Goal: Use online tool/utility: Utilize a website feature to perform a specific function

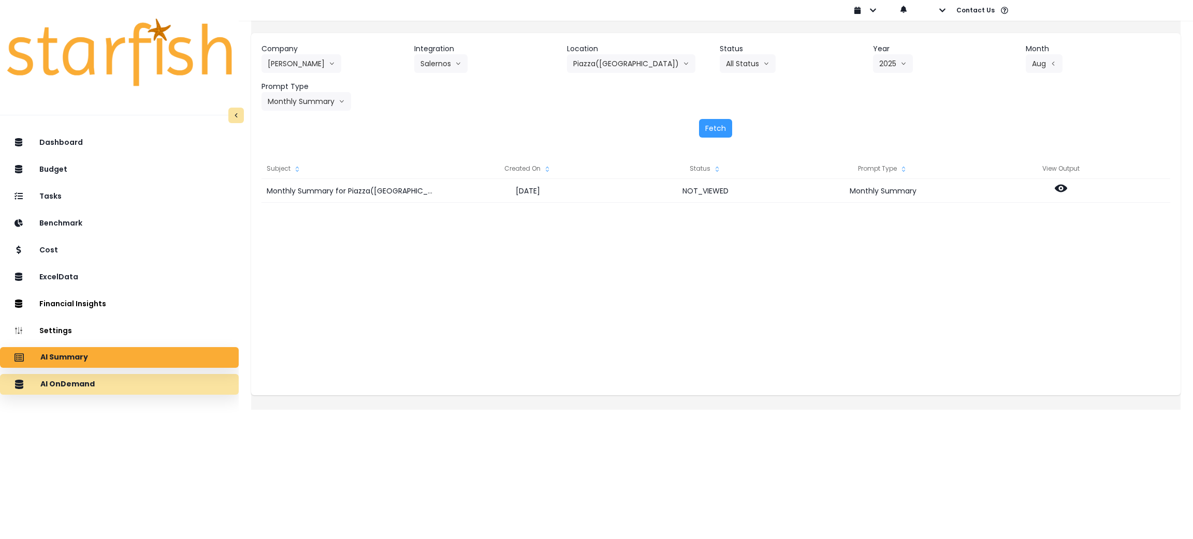
click at [129, 389] on div "AI OnDemand" at bounding box center [119, 385] width 222 height 22
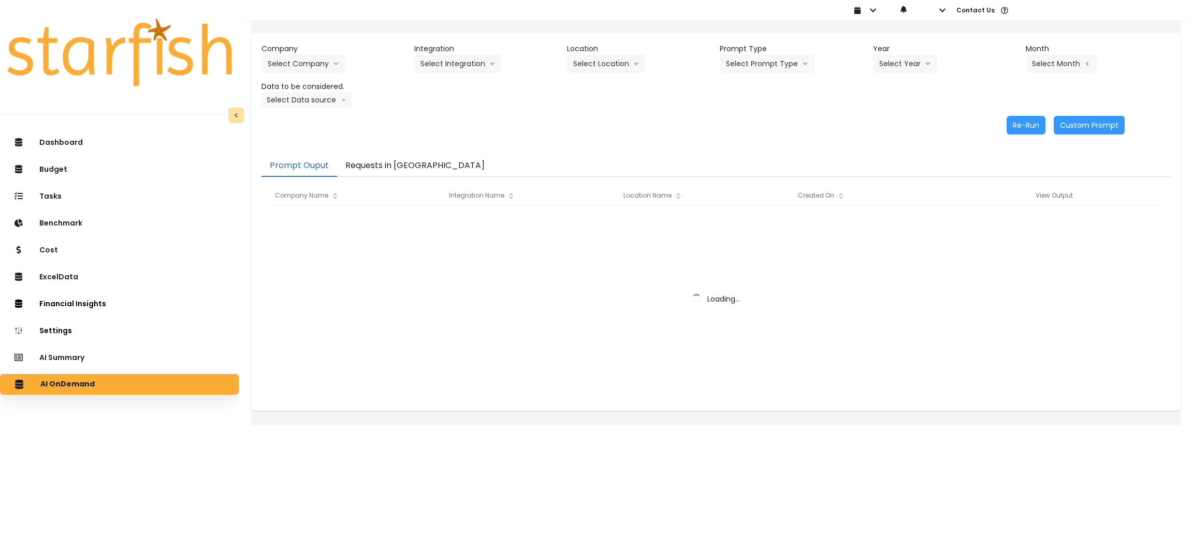
click at [402, 158] on button "Requests in [GEOGRAPHIC_DATA]" at bounding box center [415, 166] width 156 height 22
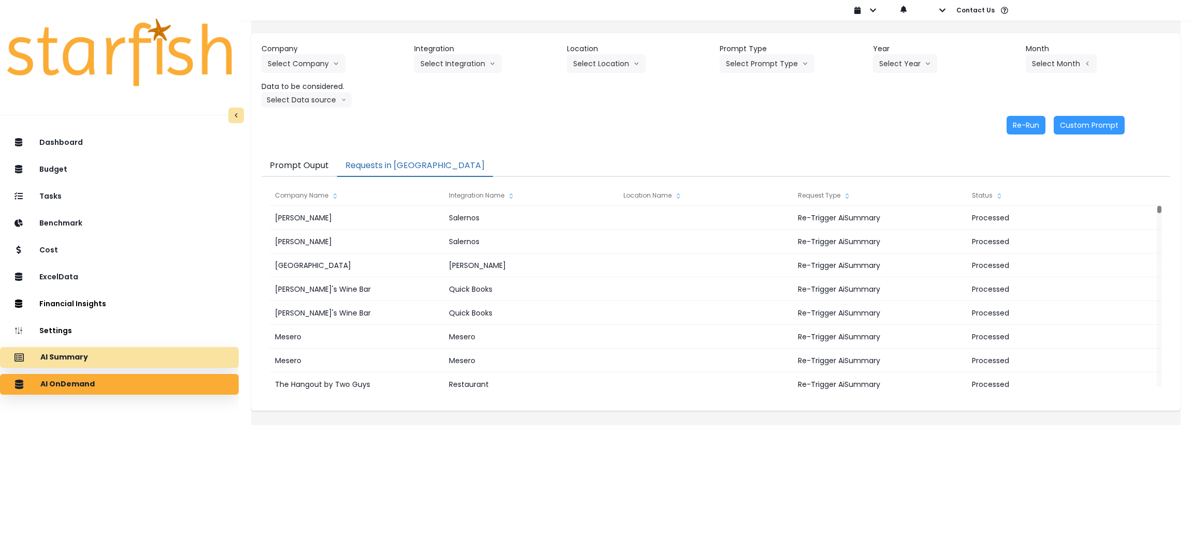
click at [144, 355] on div "AI Summary" at bounding box center [119, 358] width 222 height 22
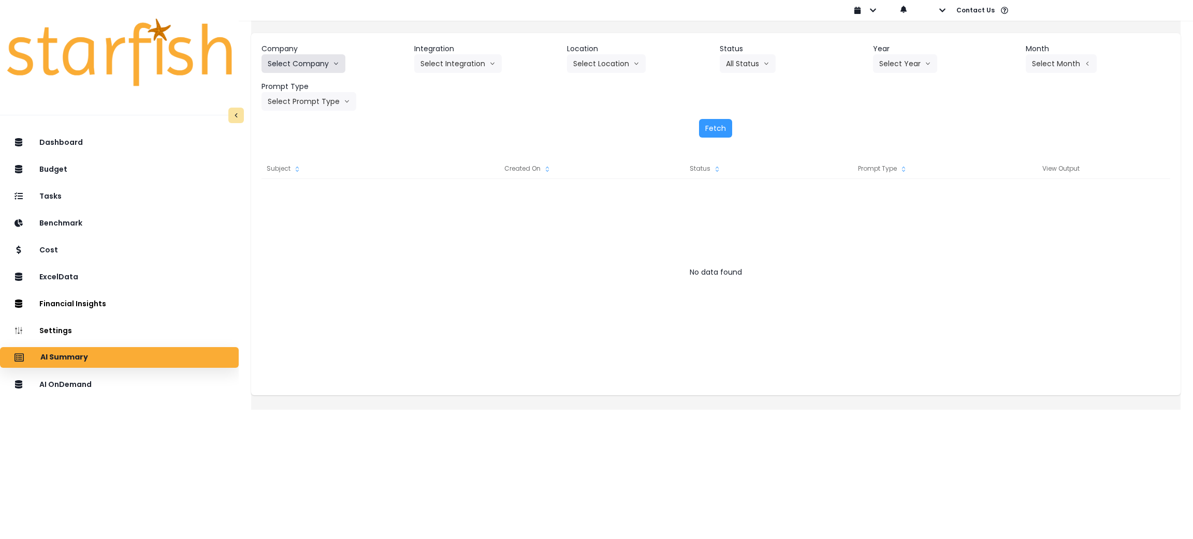
click at [321, 58] on button "Select Company" at bounding box center [303, 63] width 84 height 19
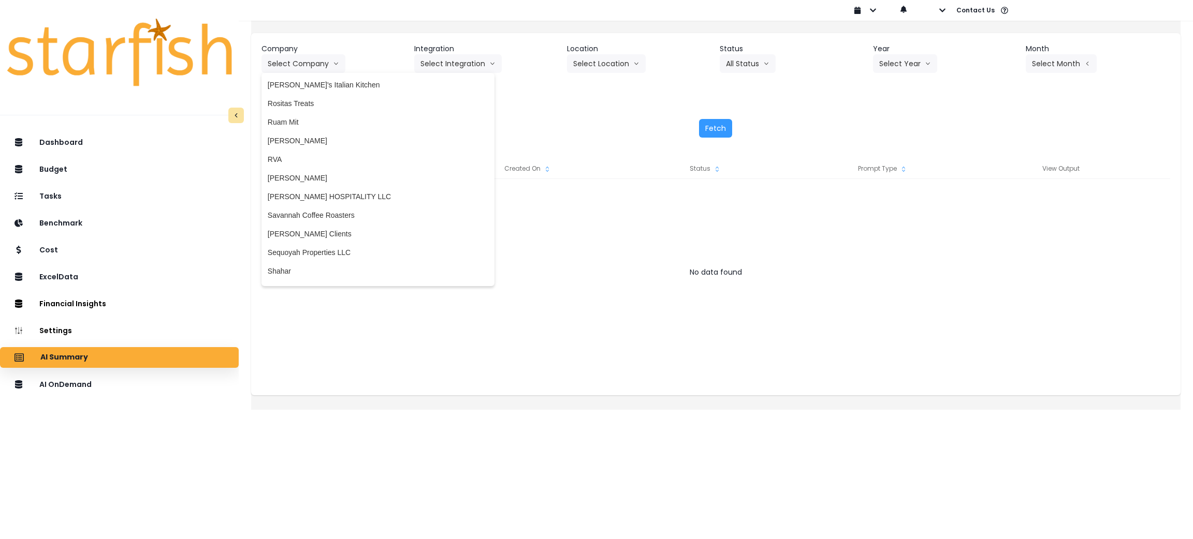
scroll to position [2096, 0]
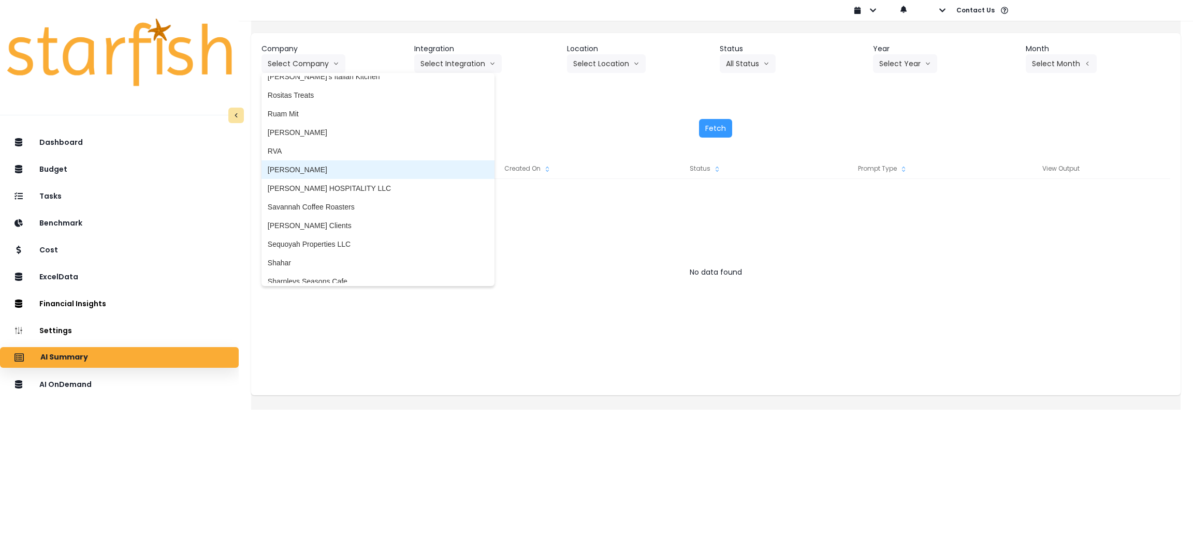
click at [310, 171] on span "[PERSON_NAME]" at bounding box center [378, 170] width 220 height 10
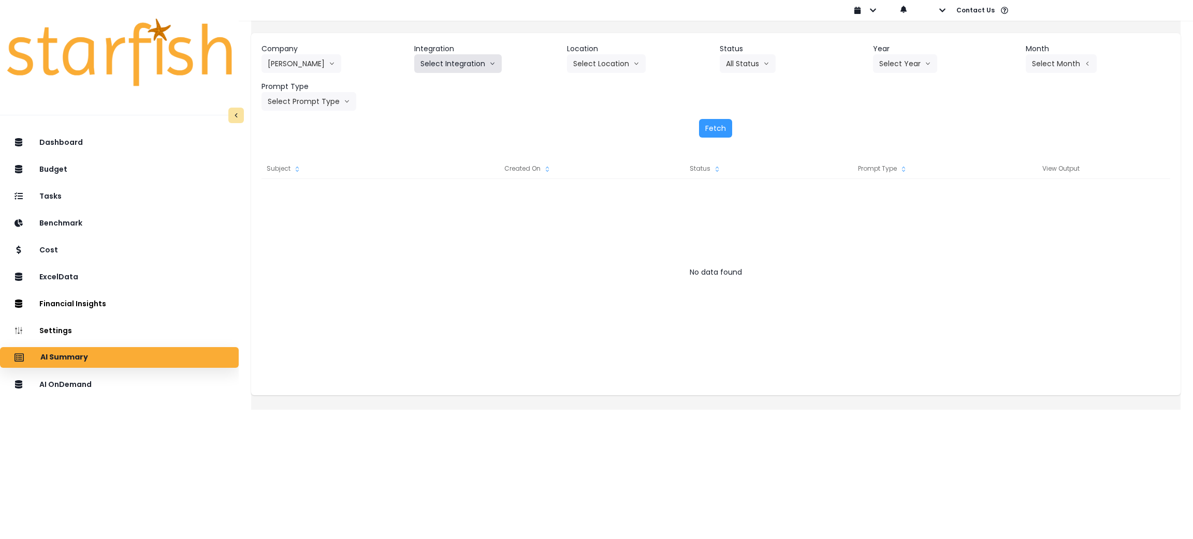
click at [451, 64] on button "Select Integration" at bounding box center [457, 63] width 87 height 19
click at [444, 85] on span "Salernos" at bounding box center [434, 85] width 28 height 10
click at [920, 69] on button "Select Year" at bounding box center [905, 63] width 64 height 19
click at [886, 127] on span "2025" at bounding box center [887, 122] width 16 height 10
click at [1051, 56] on button "Select Month" at bounding box center [1060, 63] width 71 height 19
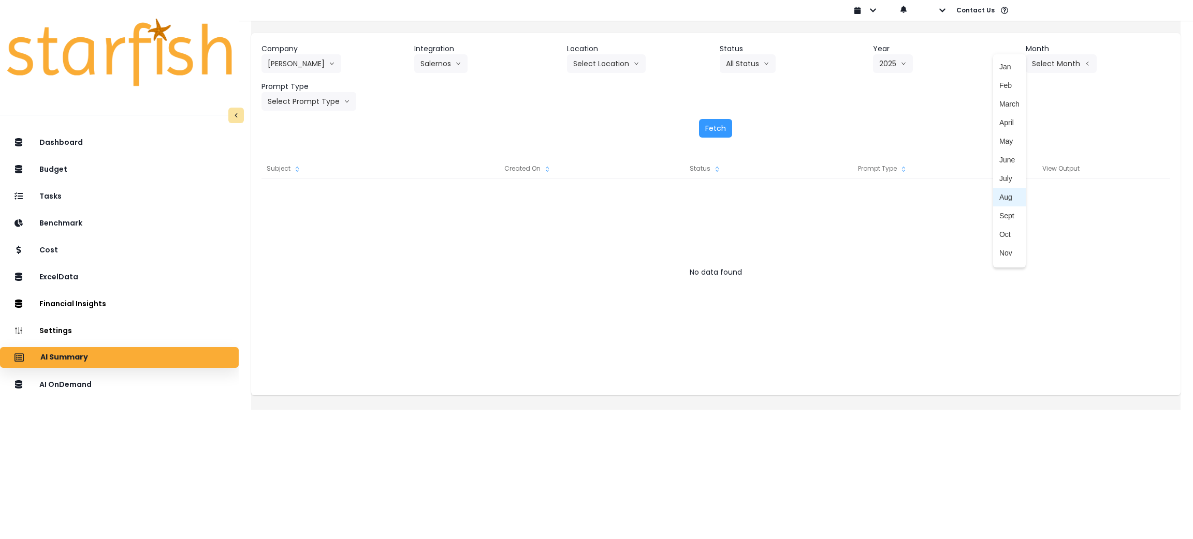
click at [999, 194] on span "Aug" at bounding box center [1009, 197] width 20 height 10
click at [317, 107] on button "Select Prompt Type" at bounding box center [308, 101] width 95 height 19
click at [303, 197] on span "Monthly Summary" at bounding box center [297, 198] width 58 height 10
click at [729, 131] on button "Fetch" at bounding box center [715, 128] width 33 height 19
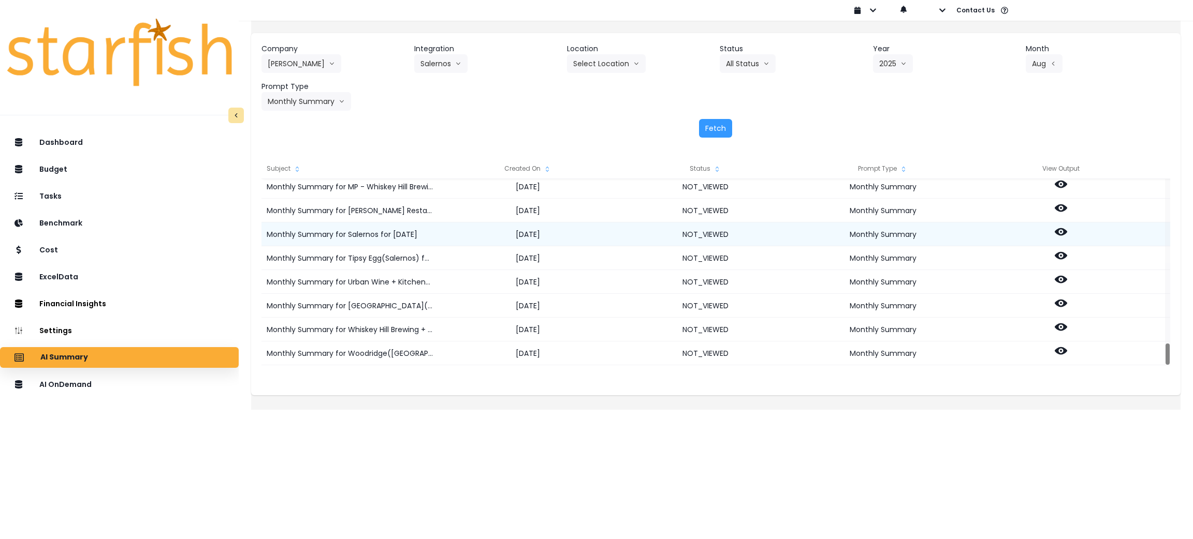
click at [1067, 229] on icon at bounding box center [1060, 232] width 12 height 12
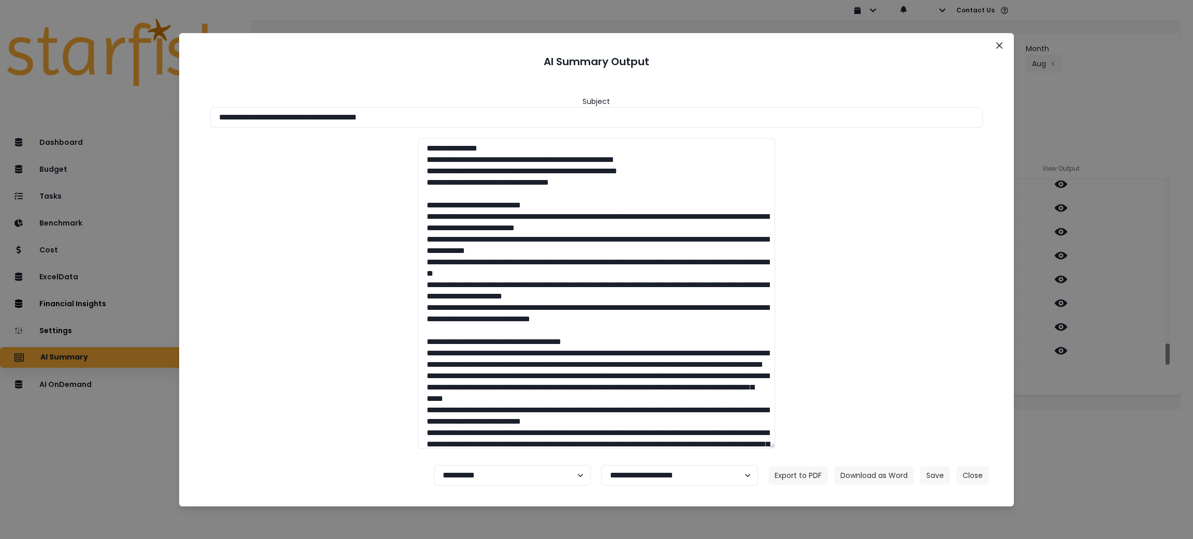
drag, startPoint x: 460, startPoint y: 109, endPoint x: 0, endPoint y: 96, distance: 460.3
click at [0, 96] on div "**********" at bounding box center [596, 269] width 1193 height 539
click at [883, 475] on button "Download as Word" at bounding box center [874, 475] width 80 height 19
